Goal: Task Accomplishment & Management: Use online tool/utility

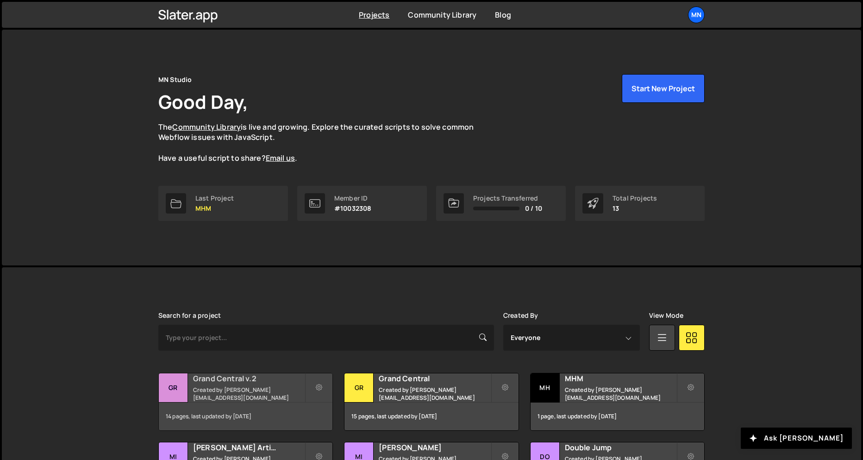
click at [208, 384] on h2 "Grand Central v.2" at bounding box center [249, 378] width 112 height 10
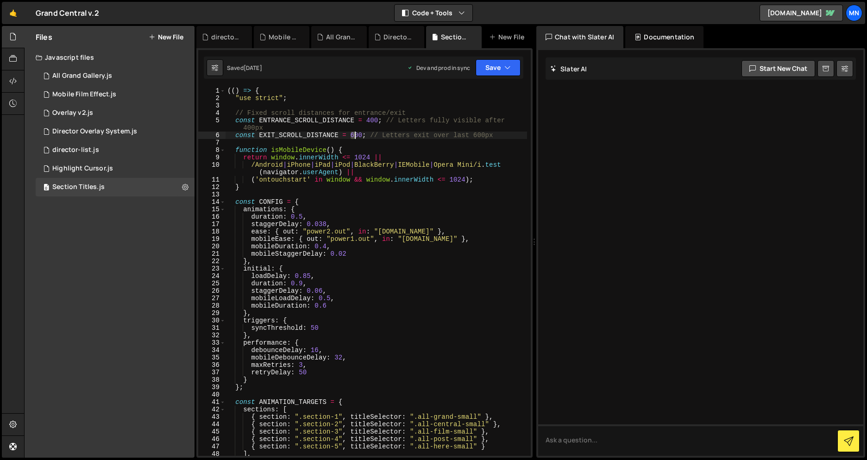
click at [355, 135] on div "(( ) => { "use strict" ; // Fixed scroll distances for entrance/exit const ENTR…" at bounding box center [377, 279] width 302 height 384
click at [513, 72] on button "Save" at bounding box center [498, 67] width 45 height 17
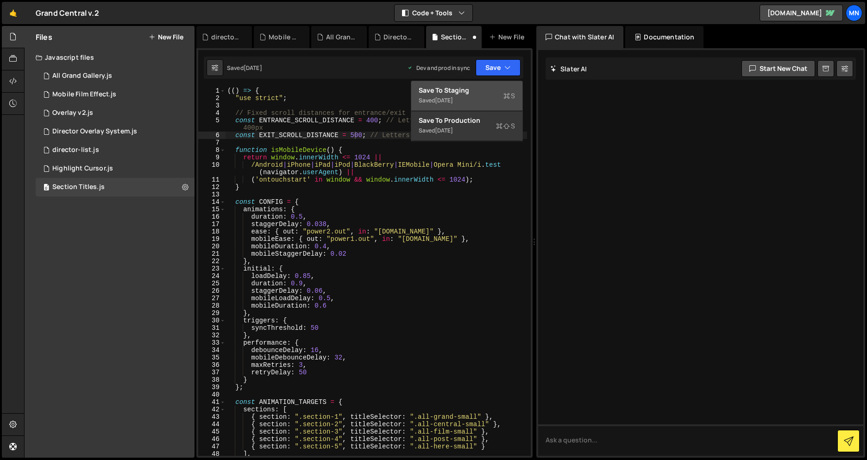
click at [482, 89] on div "Save to Staging S" at bounding box center [467, 90] width 96 height 9
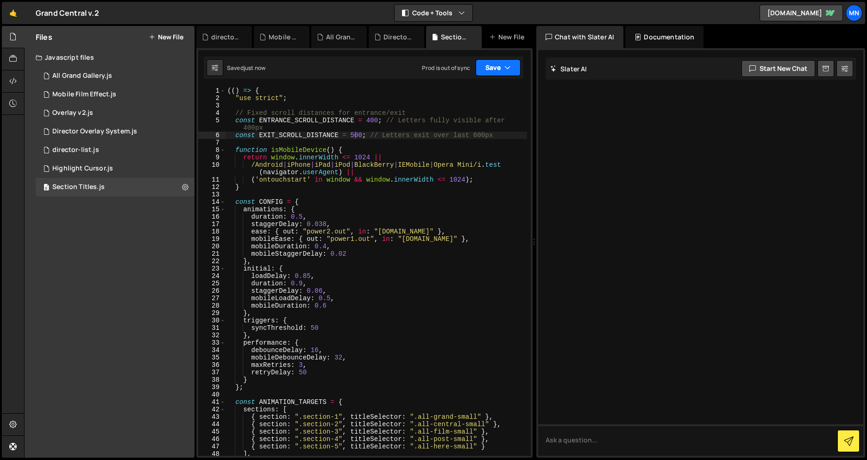
click at [504, 71] on button "Save" at bounding box center [498, 67] width 45 height 17
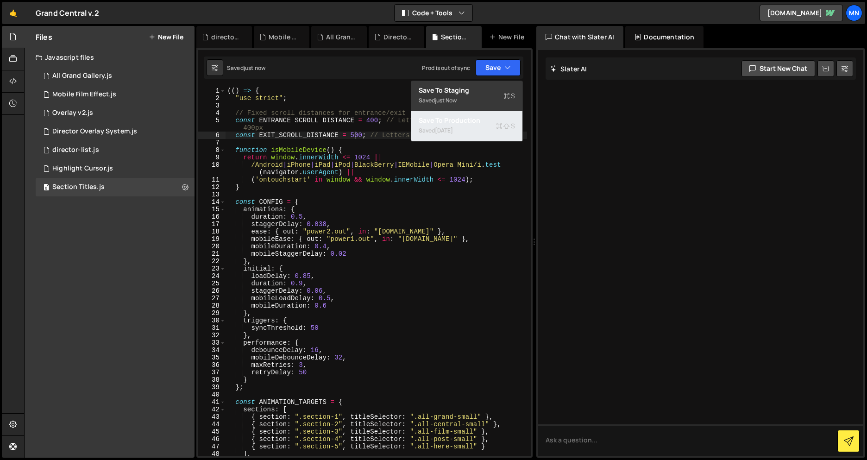
click at [464, 130] on div "Saved [DATE]" at bounding box center [467, 130] width 96 height 11
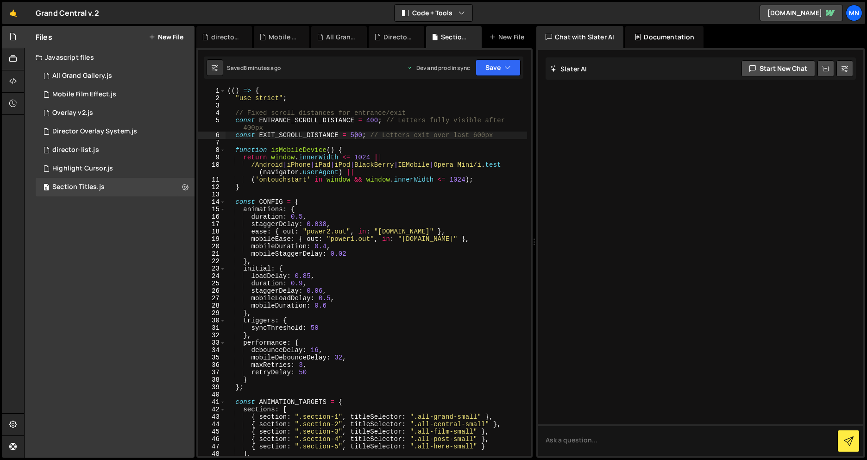
click at [351, 133] on div "(( ) => { "use strict" ; // Fixed scroll distances for entrance/exit const ENTR…" at bounding box center [377, 279] width 302 height 384
click at [354, 133] on div "(( ) => { "use strict" ; // Fixed scroll distances for entrance/exit const ENTR…" at bounding box center [377, 279] width 302 height 384
drag, startPoint x: 367, startPoint y: 120, endPoint x: 379, endPoint y: 113, distance: 13.7
click at [371, 119] on div "(( ) => { "use strict" ; // Fixed scroll distances for entrance/exit const ENTR…" at bounding box center [377, 277] width 302 height 384
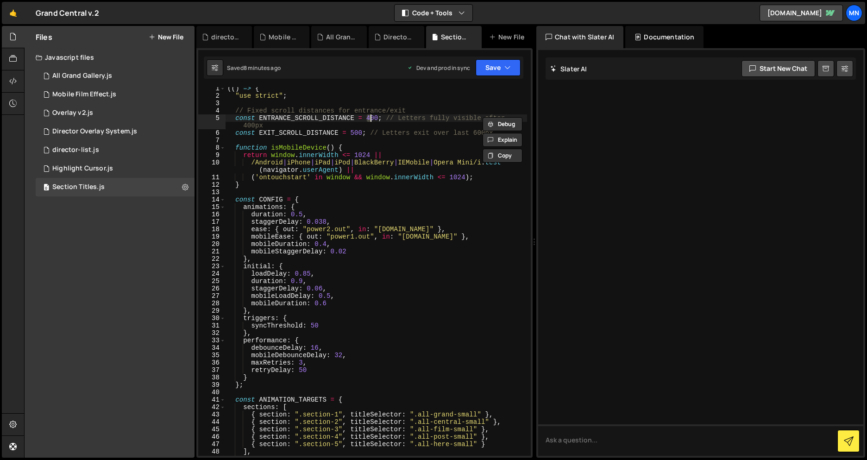
scroll to position [0, 10]
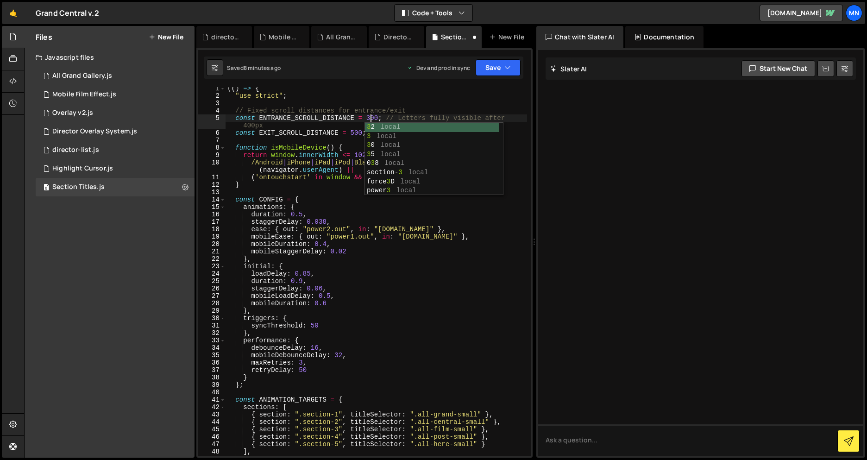
click at [440, 97] on div "(( ) => { "use strict" ; // Fixed scroll distances for entrance/exit const ENTR…" at bounding box center [377, 277] width 302 height 384
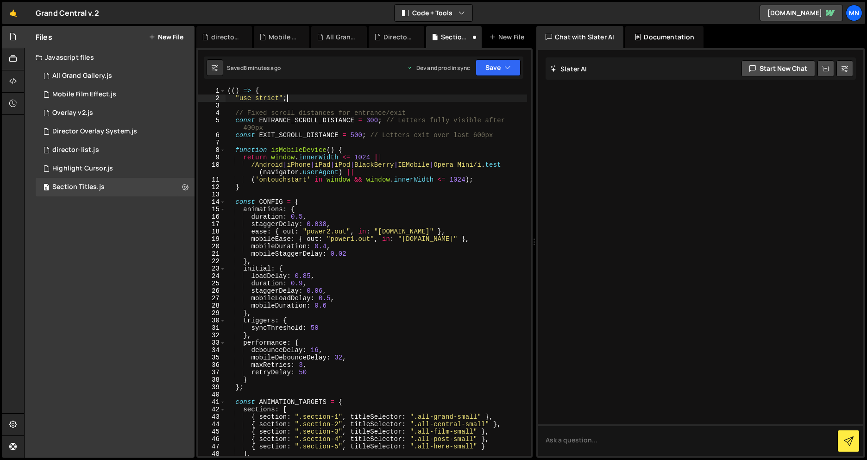
scroll to position [0, 0]
click at [500, 69] on button "Save" at bounding box center [498, 67] width 45 height 17
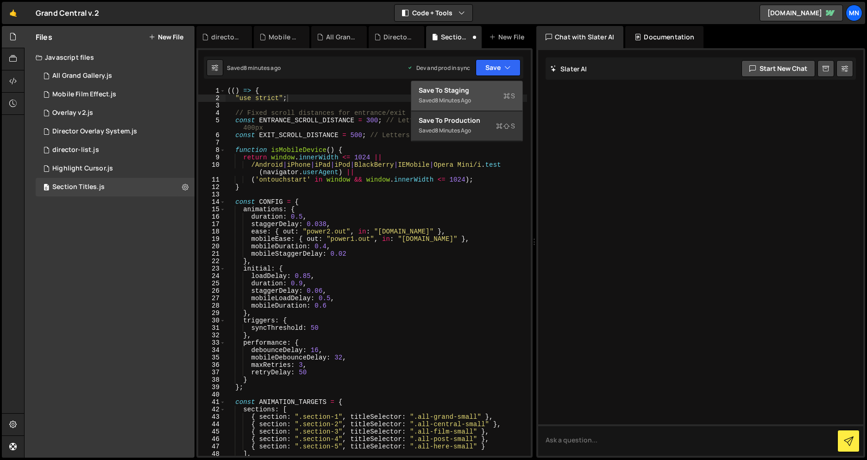
click at [479, 88] on div "Save to Staging S" at bounding box center [467, 90] width 96 height 9
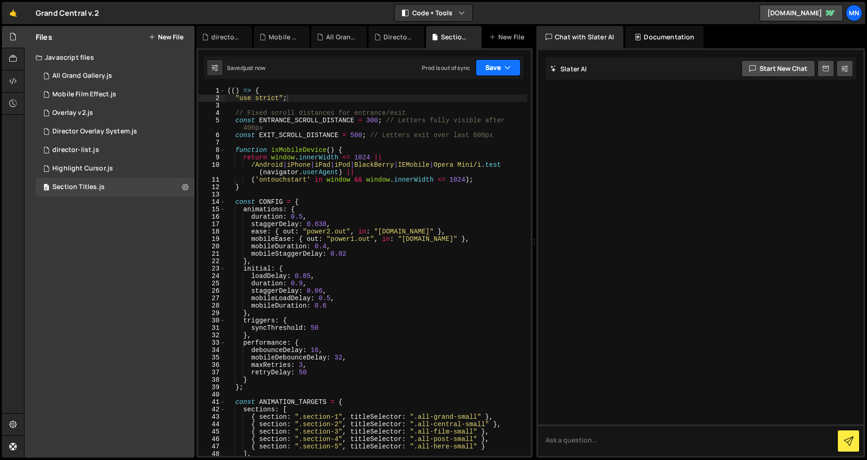
click at [498, 65] on button "Save" at bounding box center [498, 67] width 45 height 17
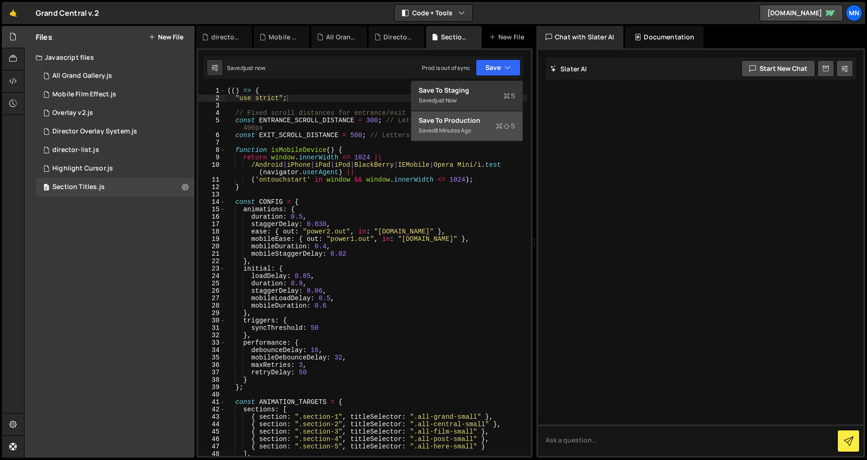
click at [479, 124] on div "Save to Production S" at bounding box center [467, 120] width 96 height 9
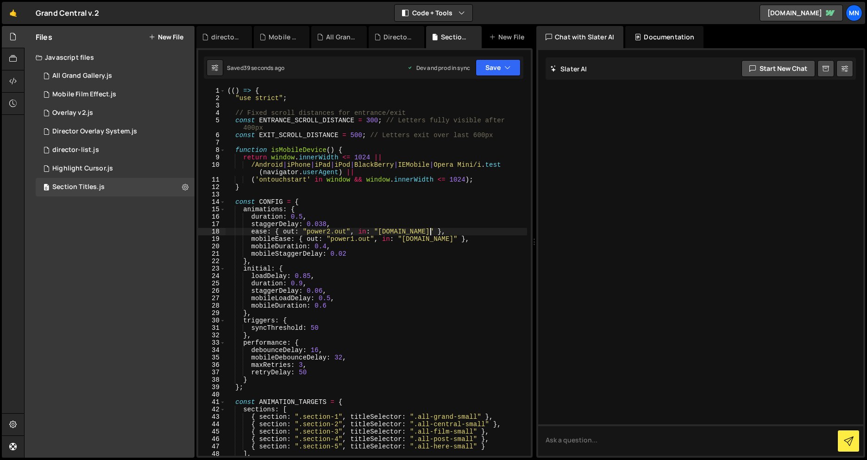
drag, startPoint x: 442, startPoint y: 229, endPoint x: 452, endPoint y: 235, distance: 11.4
click at [443, 229] on div "(( ) => { "use strict" ; // Fixed scroll distances for entrance/exit const ENTR…" at bounding box center [377, 279] width 302 height 384
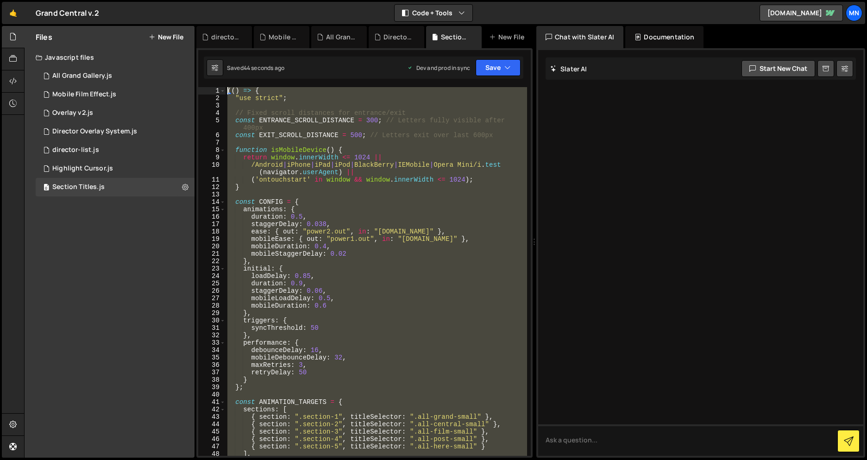
drag, startPoint x: 221, startPoint y: 357, endPoint x: 139, endPoint y: -136, distance: 499.3
click at [139, 0] on html "Projects [GEOGRAPHIC_DATA] Blog [GEOGRAPHIC_DATA] Projects Your Teams Invite te…" at bounding box center [433, 230] width 867 height 460
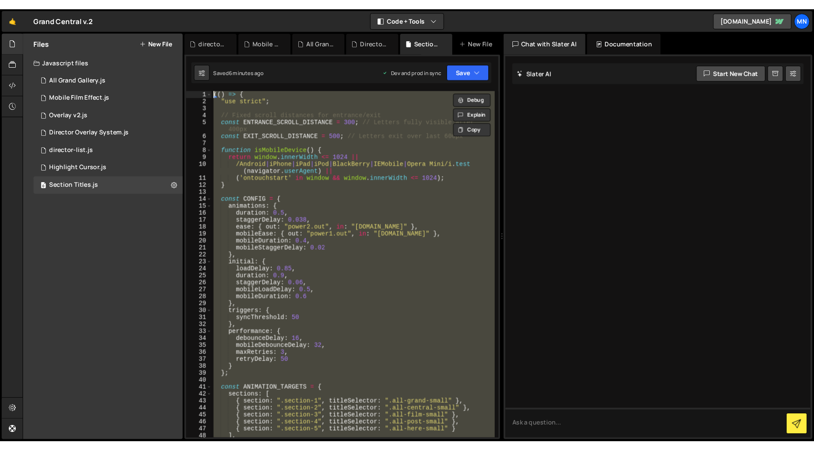
scroll to position [0, 4]
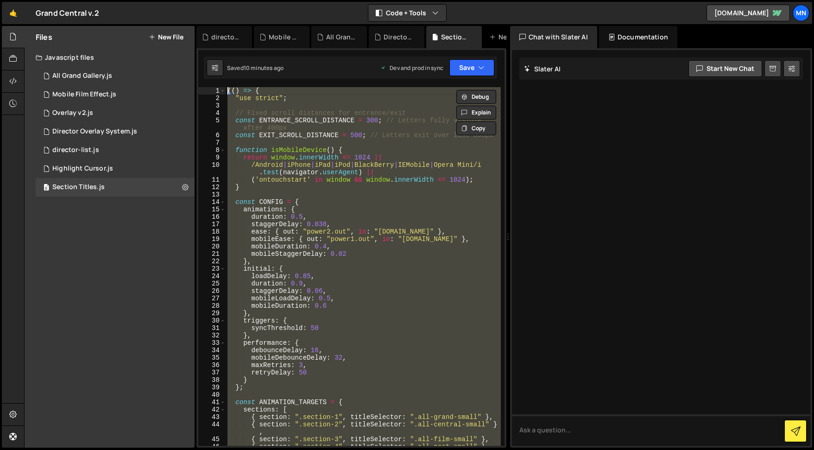
click at [435, 249] on div "(( ) => { "use strict" ; // Fixed scroll distances for entrance/exit const ENTR…" at bounding box center [363, 266] width 275 height 359
type textarea "mobileDuration: 0.4,"
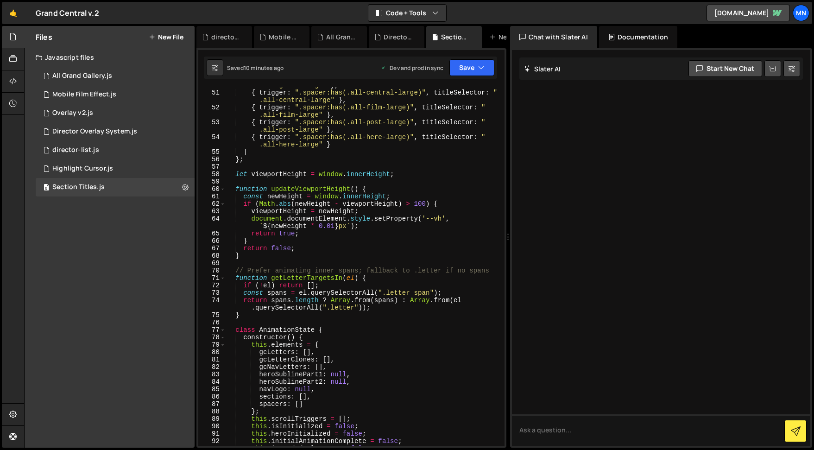
scroll to position [495, 0]
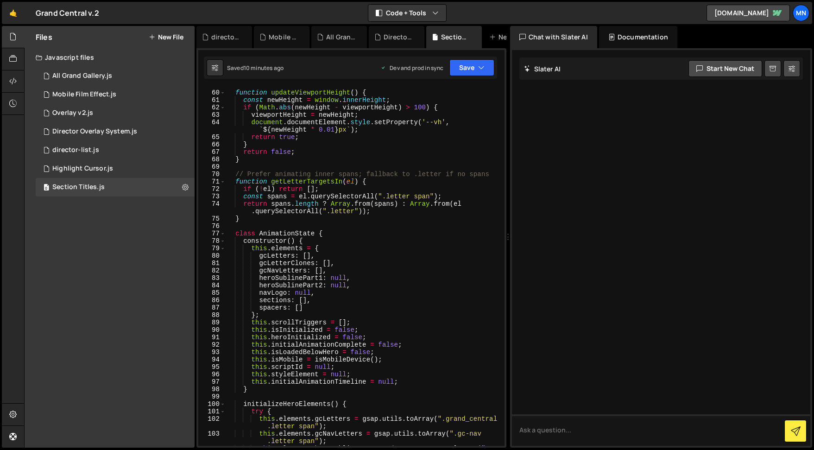
drag, startPoint x: 505, startPoint y: 116, endPoint x: 508, endPoint y: 388, distance: 272.4
click at [502, 420] on div "mobileDuration: 0.4, 59 60 61 62 63 64 65 66 67 68 69 70 71 72 73 74 75 76 77 7…" at bounding box center [351, 247] width 310 height 399
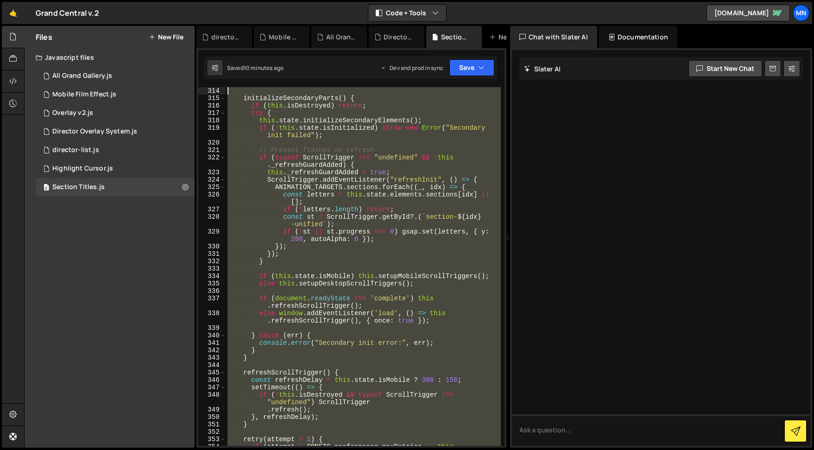
scroll to position [0, 0]
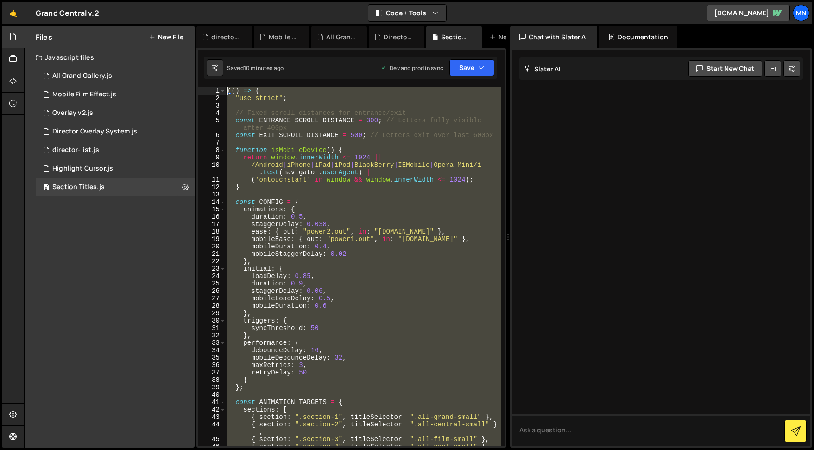
drag, startPoint x: 256, startPoint y: 438, endPoint x: 207, endPoint y: -146, distance: 586.2
click at [207, 0] on html "Projects [GEOGRAPHIC_DATA] Blog [GEOGRAPHIC_DATA] Projects Your Teams Invite te…" at bounding box center [407, 225] width 814 height 450
paste textarea "})()"
type textarea "})();"
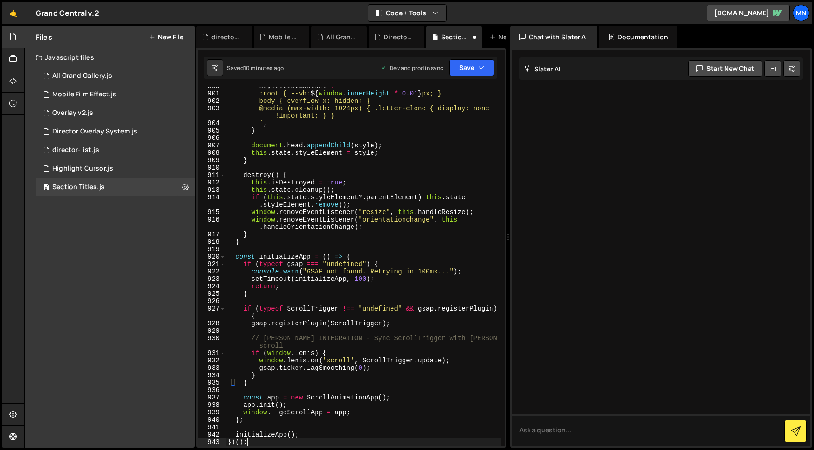
scroll to position [7365, 0]
click at [467, 67] on button "Save" at bounding box center [471, 67] width 45 height 17
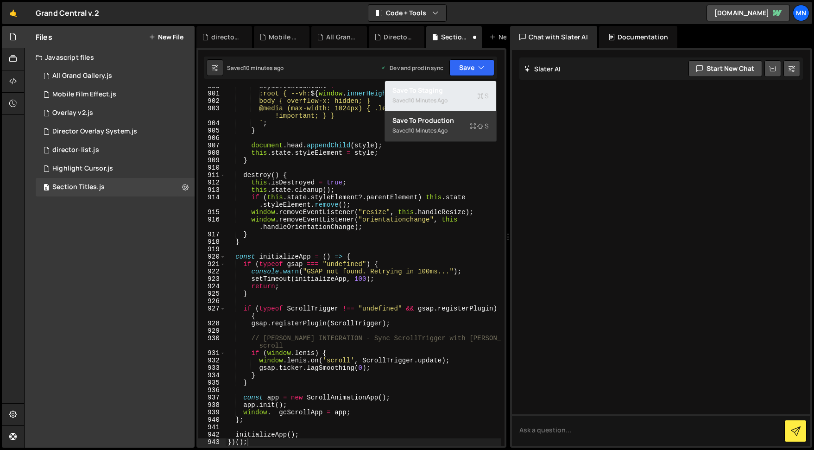
click at [466, 90] on div "Save to Staging S" at bounding box center [440, 90] width 96 height 9
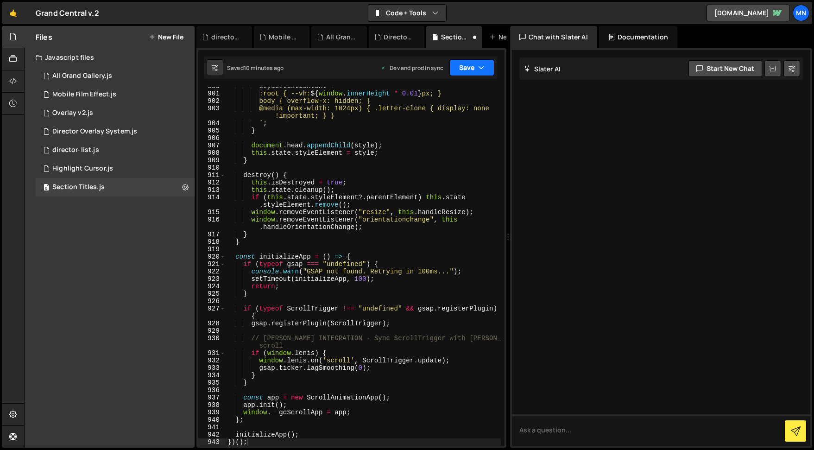
drag, startPoint x: 477, startPoint y: 68, endPoint x: 482, endPoint y: 107, distance: 39.8
click at [477, 69] on button "Save" at bounding box center [471, 67] width 45 height 17
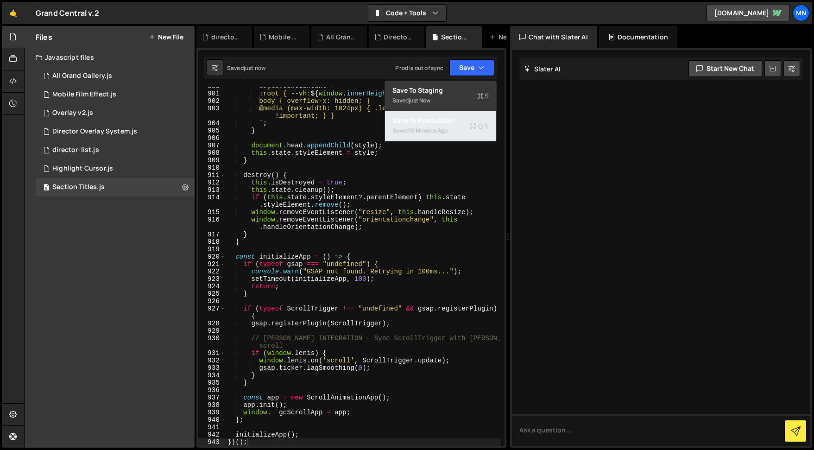
click at [468, 130] on div "Saved 10 minutes ago" at bounding box center [440, 130] width 96 height 11
